Goal: Task Accomplishment & Management: Manage account settings

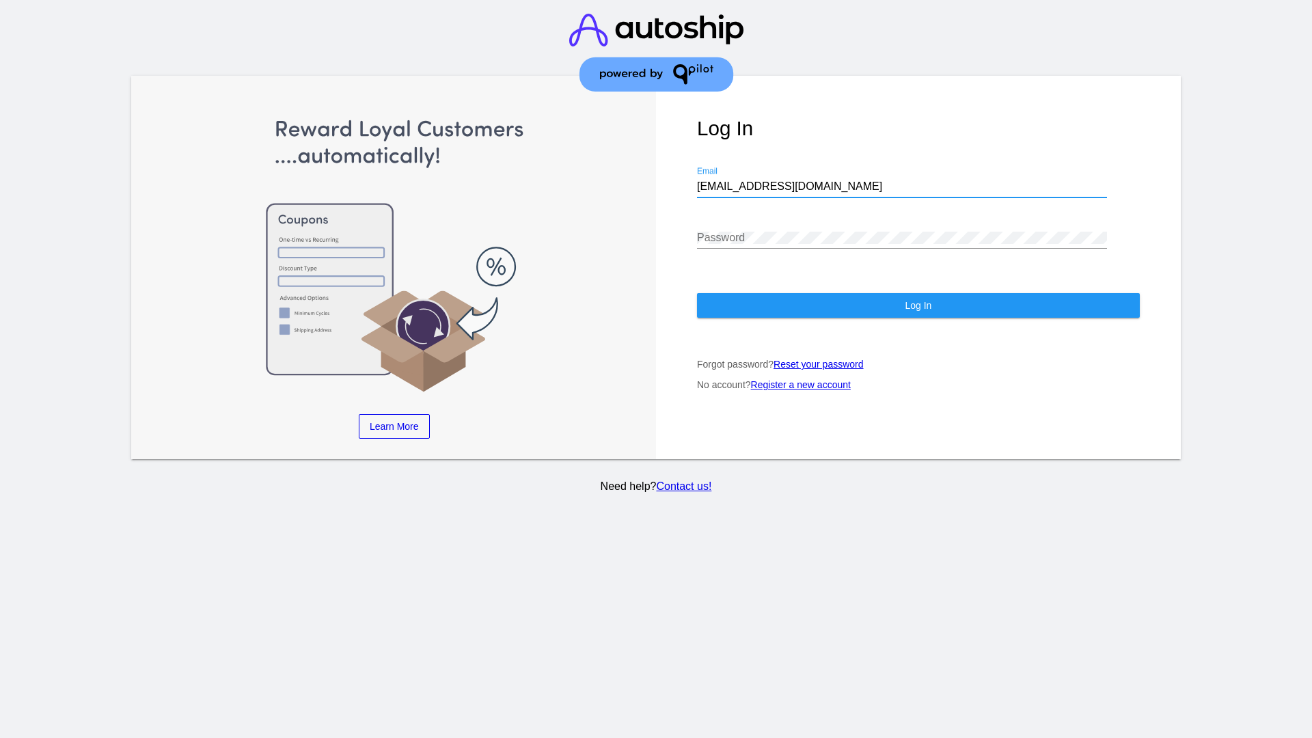
type input "jr@patternsinthecloud.com"
click at [918, 306] on span "Log In" at bounding box center [918, 305] width 27 height 11
